Goal: Complete application form: Complete application form

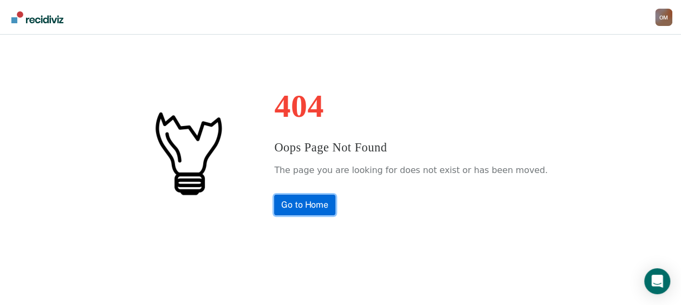
click at [335, 201] on link "Go to Home" at bounding box center [304, 205] width 61 height 21
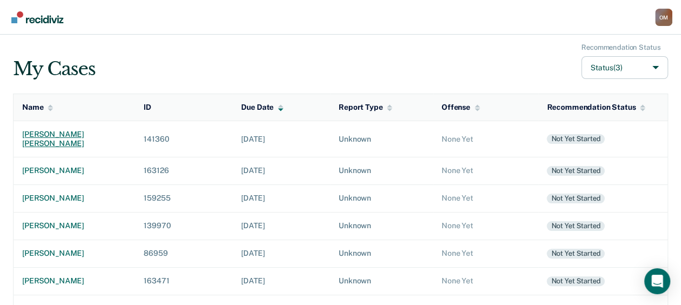
click at [87, 128] on td "[PERSON_NAME] [PERSON_NAME]" at bounding box center [75, 139] width 122 height 36
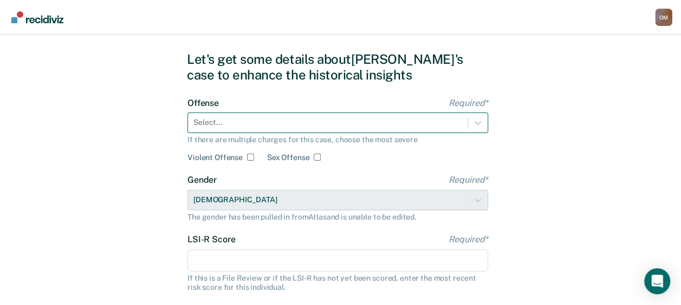
click at [217, 133] on div "Select..." at bounding box center [337, 123] width 301 height 21
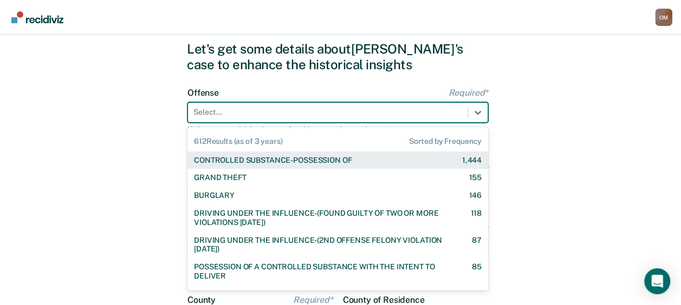
scroll to position [43, 0]
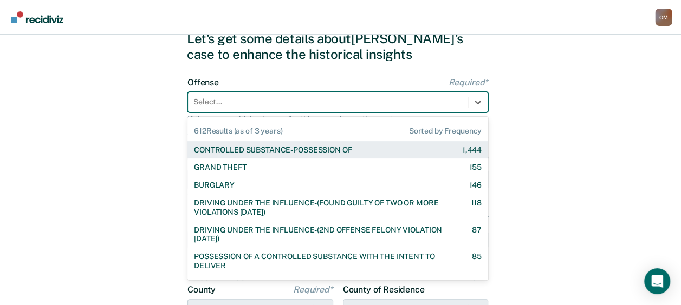
click at [214, 147] on div "CONTROLLED SUBSTANCE-POSSESSION OF" at bounding box center [273, 150] width 158 height 9
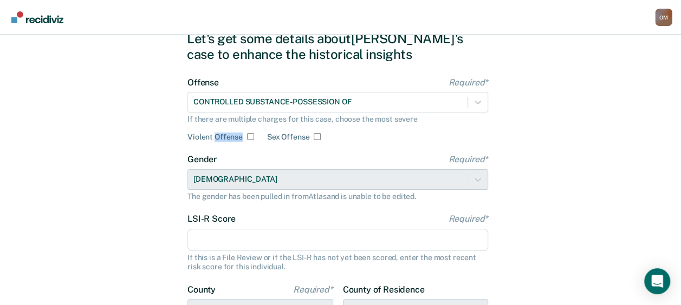
click at [214, 147] on form "Offense Required* CONTROLLED SUBSTANCE-POSSESSION OF If there are multiple char…" at bounding box center [337, 239] width 301 height 324
click at [225, 239] on input "LSI-R Score Required*" at bounding box center [337, 240] width 301 height 23
type input "33"
click at [122, 237] on div "Let's get some details about [PERSON_NAME]'s case to enhance the historical ins…" at bounding box center [340, 236] width 681 height 488
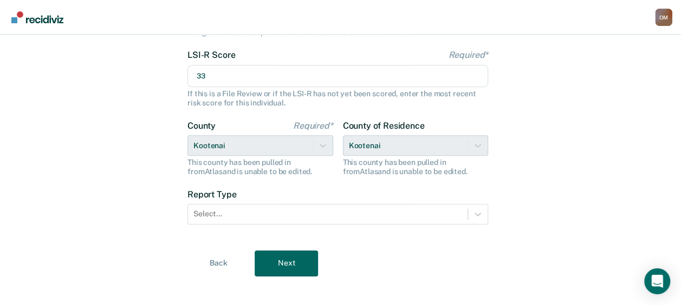
scroll to position [217, 0]
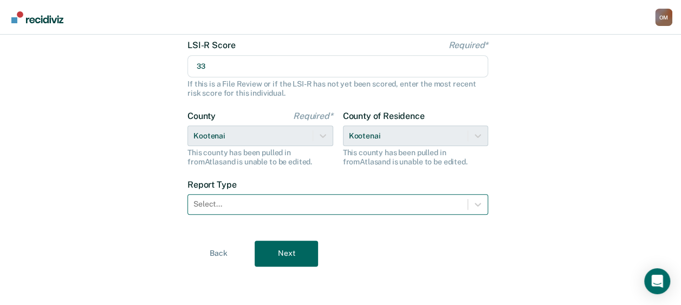
click at [449, 208] on div at bounding box center [327, 204] width 269 height 11
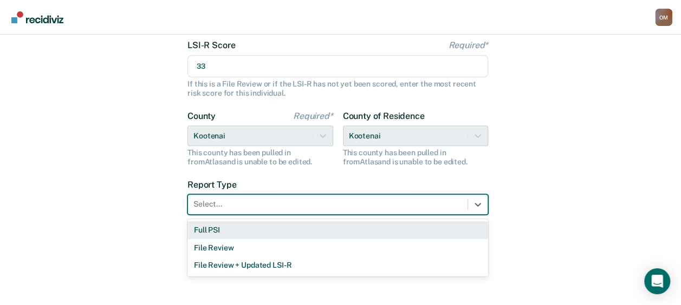
click at [415, 234] on div "Full PSI" at bounding box center [337, 230] width 301 height 18
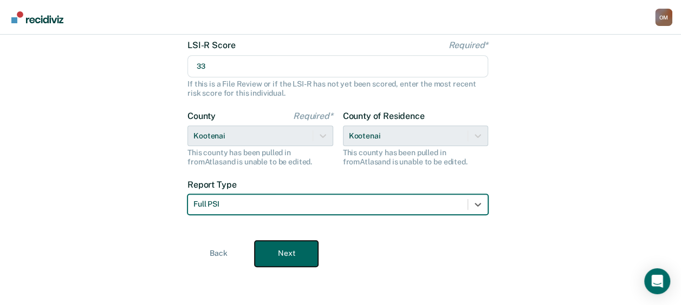
click at [295, 257] on button "Next" at bounding box center [285, 254] width 63 height 26
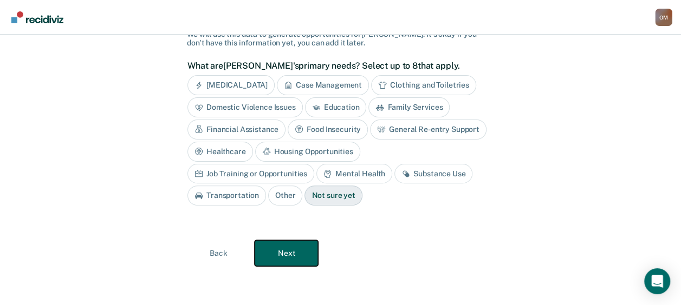
scroll to position [80, 0]
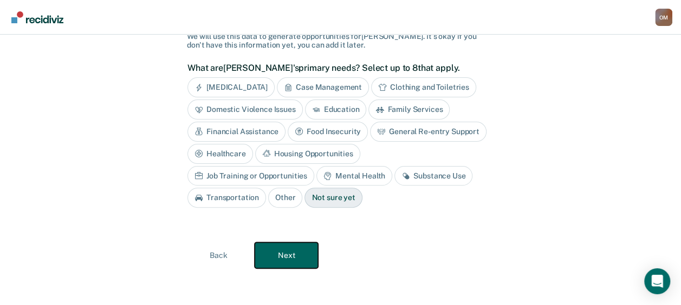
click at [278, 250] on button "Next" at bounding box center [285, 256] width 63 height 26
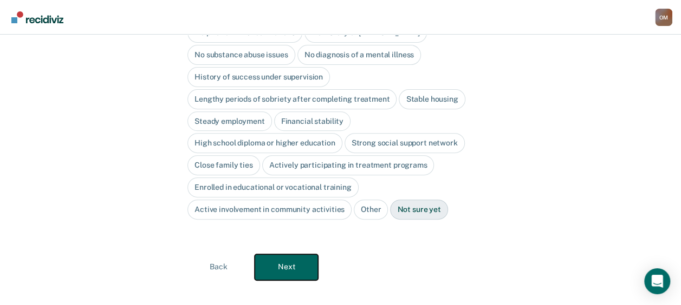
click at [278, 254] on button "Next" at bounding box center [285, 267] width 63 height 26
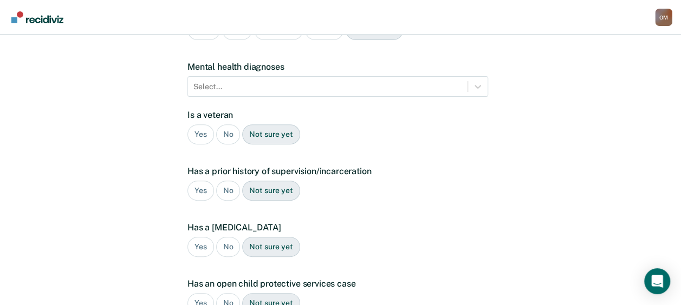
scroll to position [0, 0]
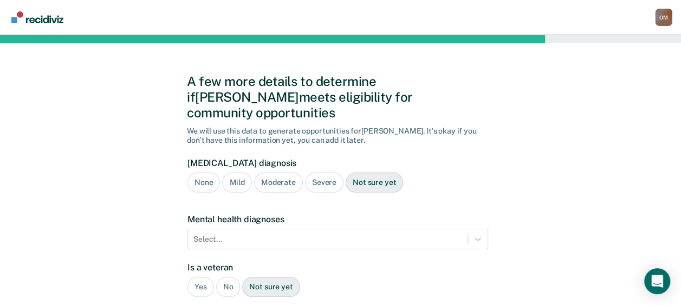
click at [287, 173] on div "Moderate" at bounding box center [278, 183] width 49 height 20
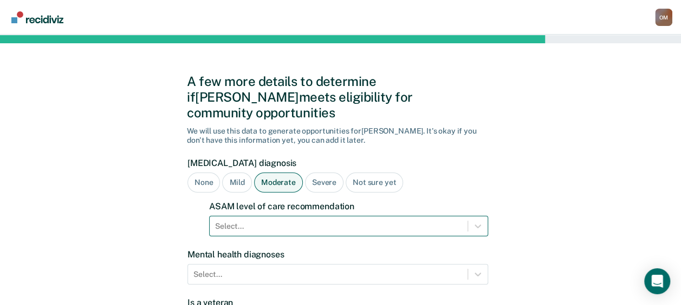
click at [276, 216] on div "Select..." at bounding box center [348, 226] width 279 height 21
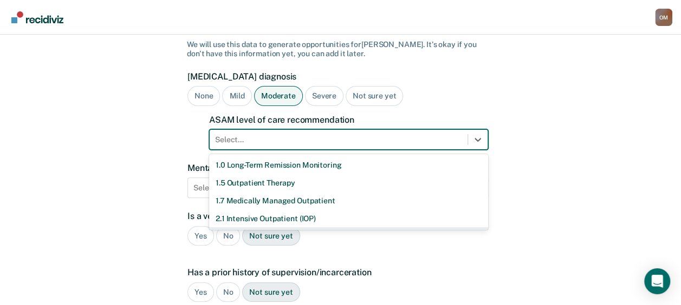
scroll to position [22, 0]
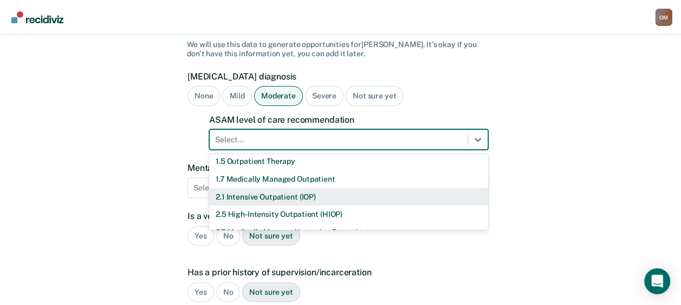
click at [435, 188] on div "2.1 Intensive Outpatient (IOP)" at bounding box center [348, 197] width 279 height 18
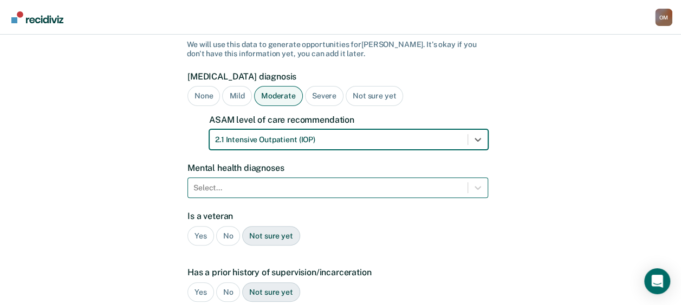
click at [378, 178] on div "Select..." at bounding box center [337, 188] width 301 height 21
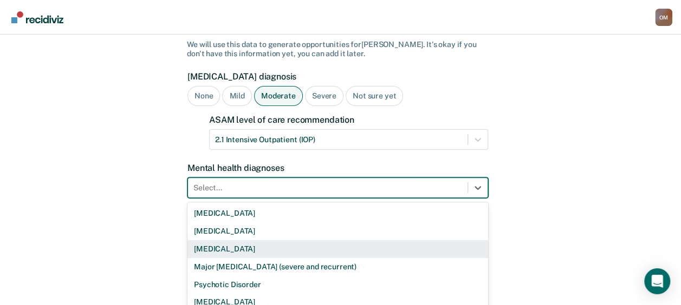
scroll to position [134, 0]
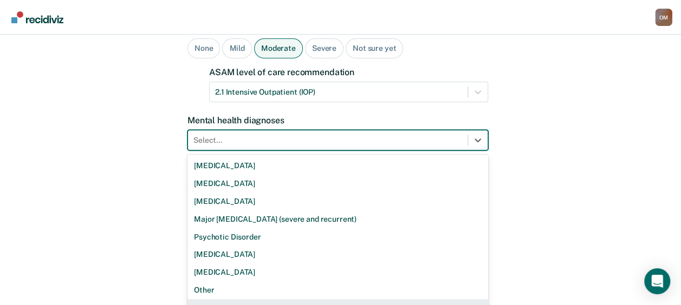
click at [323, 299] on div "None" at bounding box center [337, 308] width 301 height 18
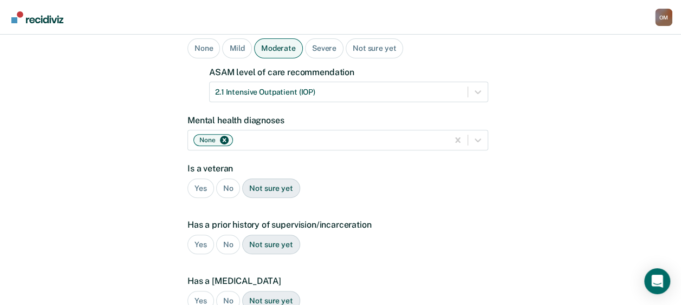
click at [228, 179] on div "No" at bounding box center [228, 189] width 24 height 20
click at [197, 235] on div "Yes" at bounding box center [200, 245] width 27 height 20
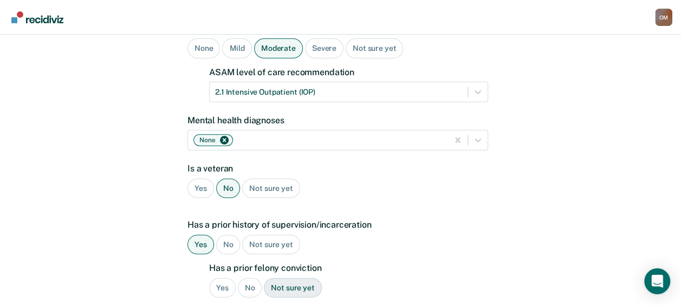
click at [219, 278] on div "Yes" at bounding box center [222, 288] width 27 height 20
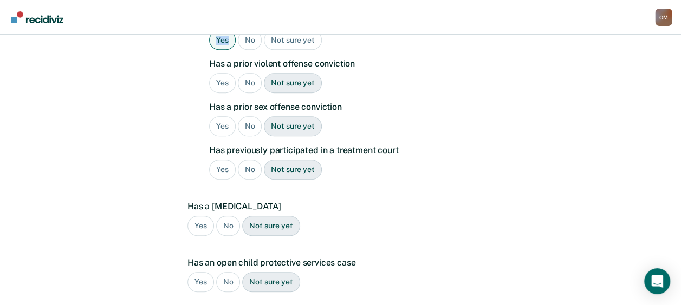
scroll to position [387, 0]
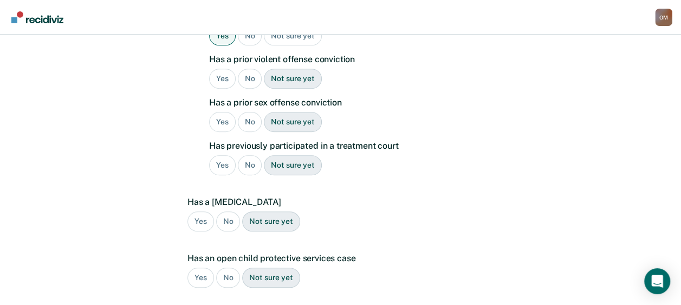
click at [220, 69] on div "Yes" at bounding box center [222, 79] width 27 height 20
click at [252, 112] on div "No" at bounding box center [250, 122] width 24 height 20
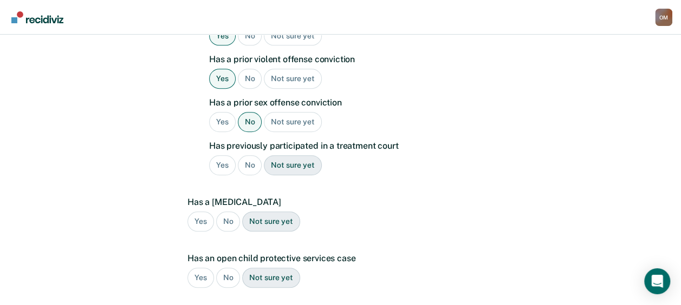
click at [244, 155] on div "No" at bounding box center [250, 165] width 24 height 20
click at [223, 212] on div "No" at bounding box center [228, 222] width 24 height 20
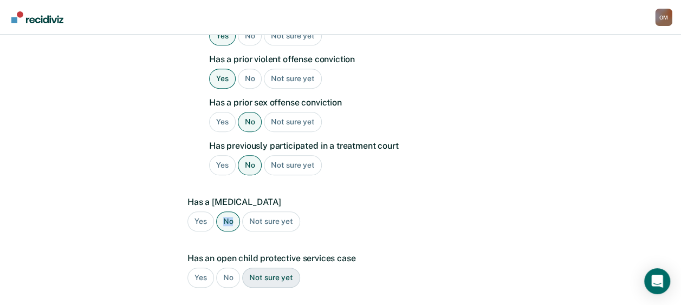
click at [223, 212] on div "No" at bounding box center [228, 222] width 24 height 20
drag, startPoint x: 223, startPoint y: 203, endPoint x: 227, endPoint y: 257, distance: 54.3
click at [227, 268] on div "No" at bounding box center [228, 278] width 24 height 20
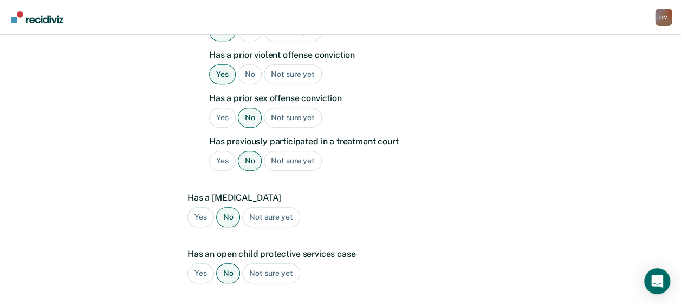
click at [617, 210] on div "A few more details to determine if [PERSON_NAME] meets eligibility for communit…" at bounding box center [340, 42] width 681 height 796
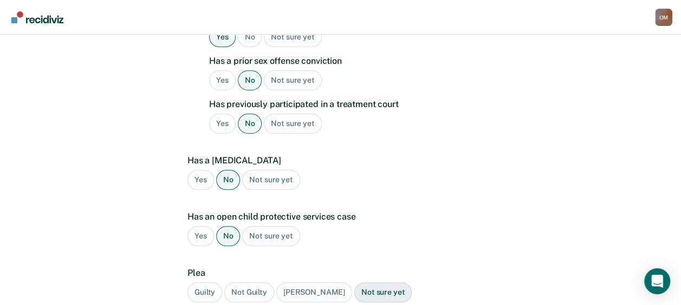
click at [198, 283] on div "Guilty" at bounding box center [204, 293] width 35 height 20
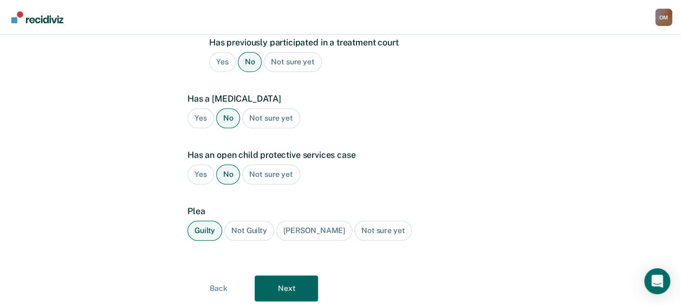
scroll to position [506, 0]
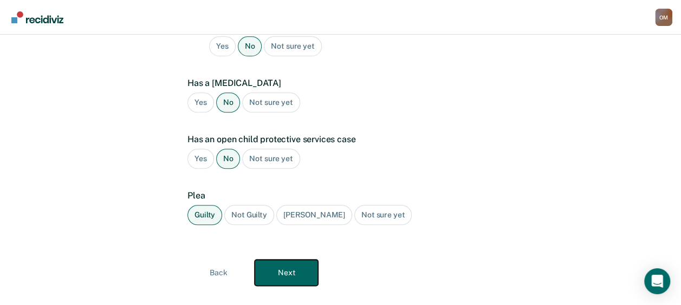
click at [295, 260] on button "Next" at bounding box center [285, 273] width 63 height 26
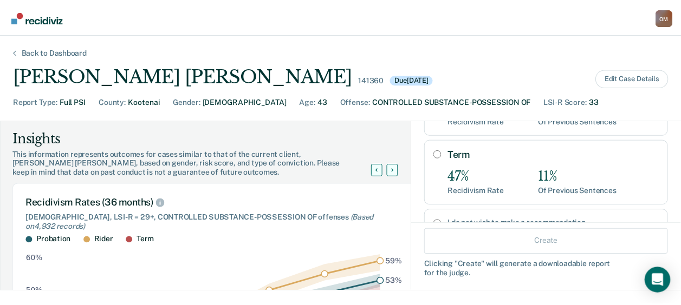
scroll to position [182, 0]
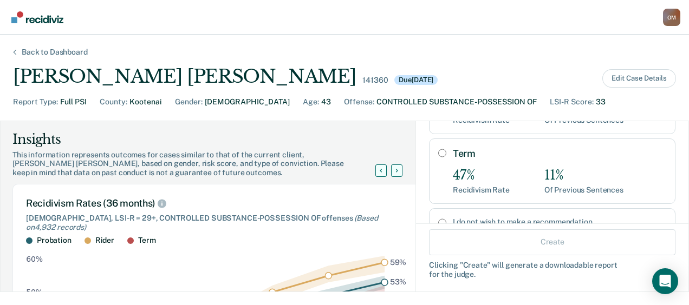
click at [438, 152] on input "Term" at bounding box center [442, 153] width 8 height 9
radio input "true"
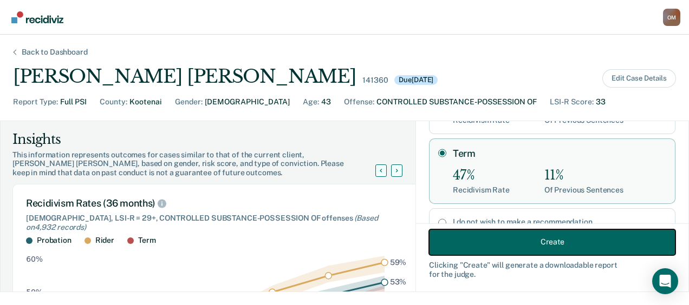
click at [588, 242] on button "Create" at bounding box center [552, 242] width 246 height 26
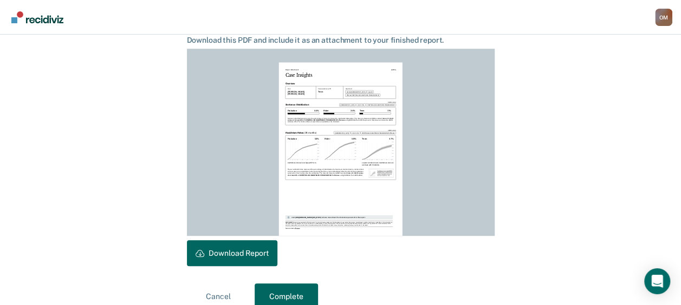
scroll to position [312, 0]
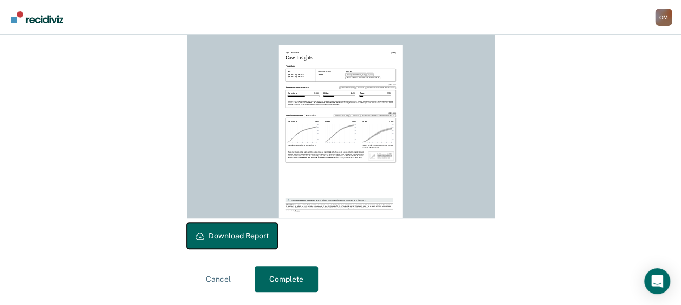
click at [241, 236] on button "Download Report" at bounding box center [232, 236] width 90 height 26
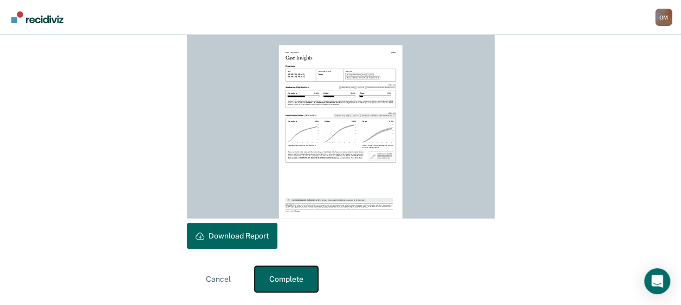
click at [286, 274] on button "Complete" at bounding box center [285, 279] width 63 height 26
